Goal: Navigation & Orientation: Find specific page/section

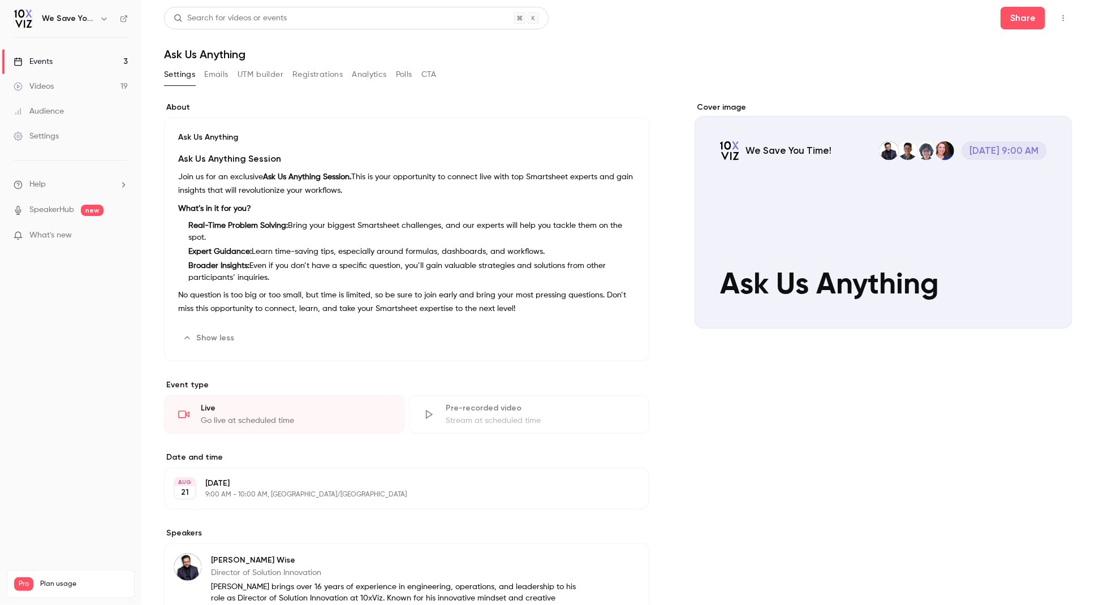
click at [98, 62] on link "Events 3" at bounding box center [70, 61] width 141 height 25
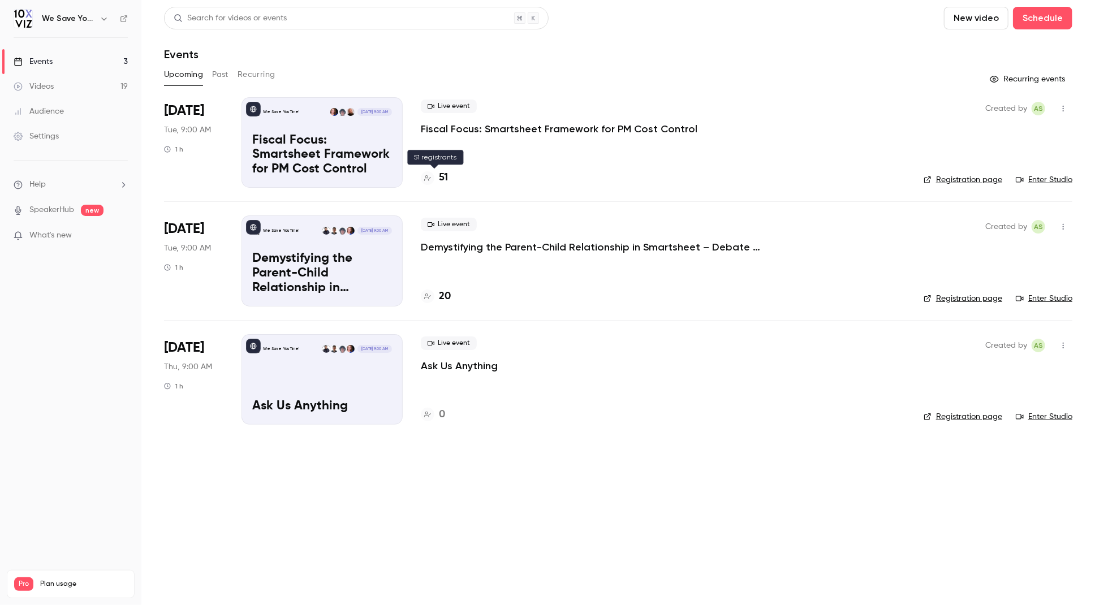
click at [445, 178] on h4 "51" at bounding box center [443, 177] width 9 height 15
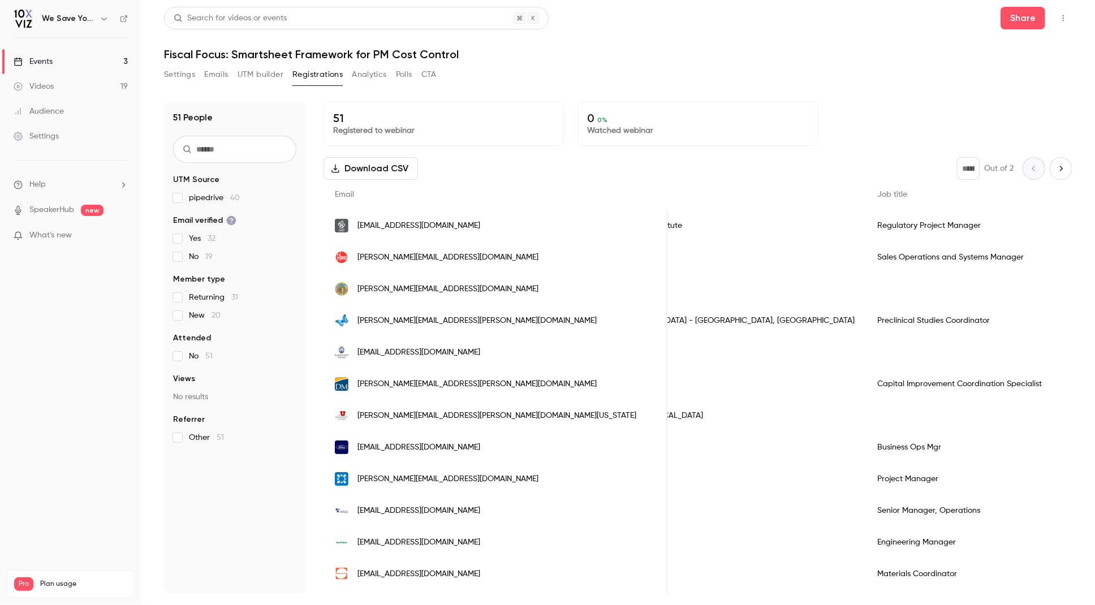
scroll to position [0, 497]
click at [55, 62] on link "Events 3" at bounding box center [70, 61] width 141 height 25
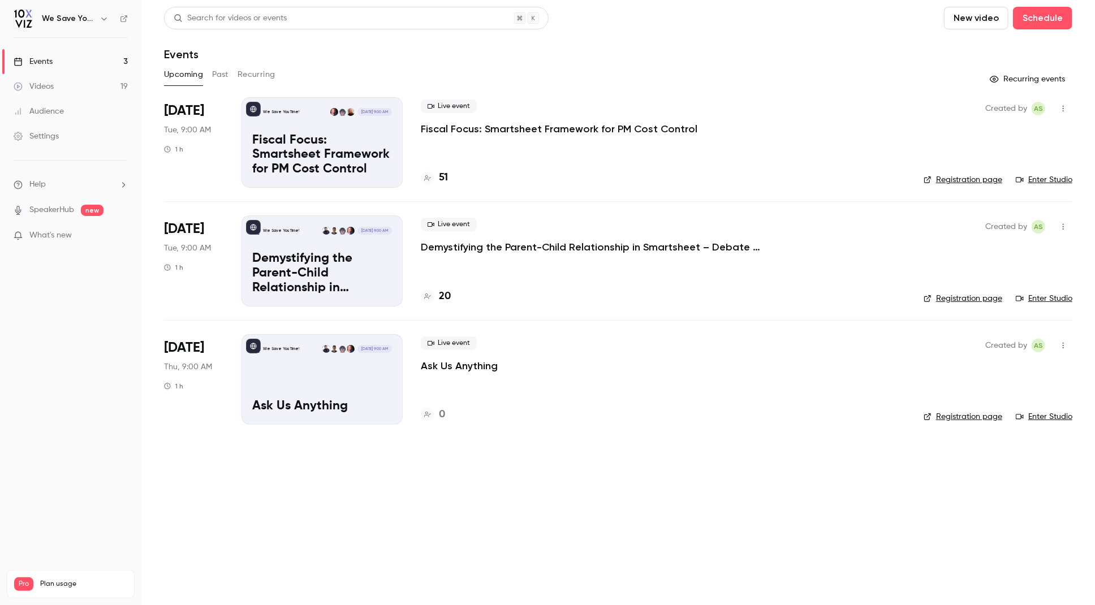
click at [531, 72] on div "Upcoming Past Recurring" at bounding box center [618, 75] width 908 height 18
